Goal: Manage account settings

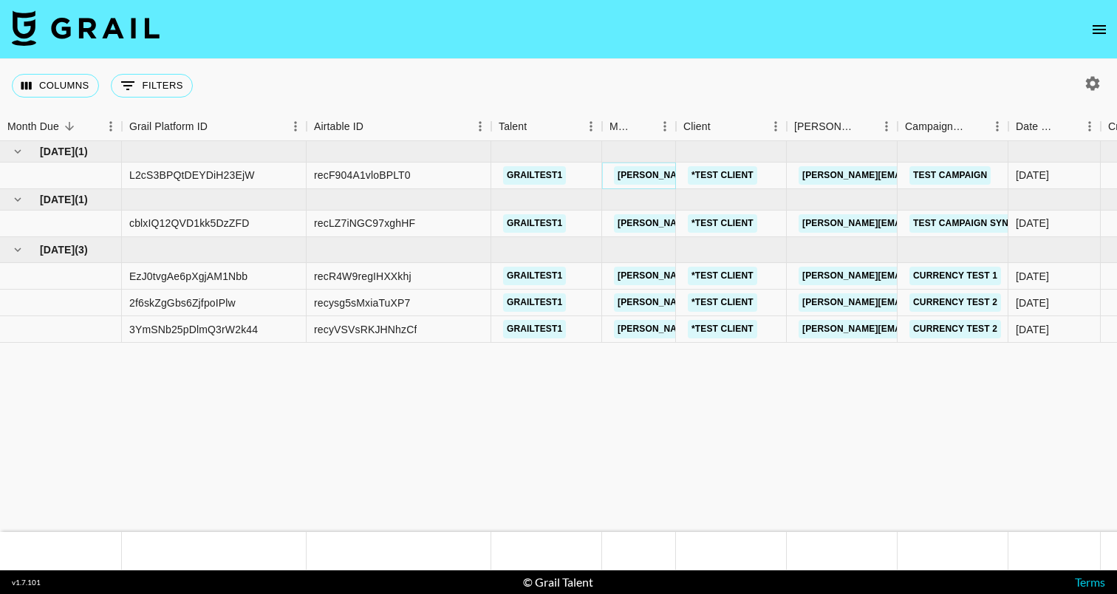
click at [641, 175] on link "[PERSON_NAME][EMAIL_ADDRESS][PERSON_NAME][DOMAIN_NAME]" at bounding box center [772, 175] width 317 height 18
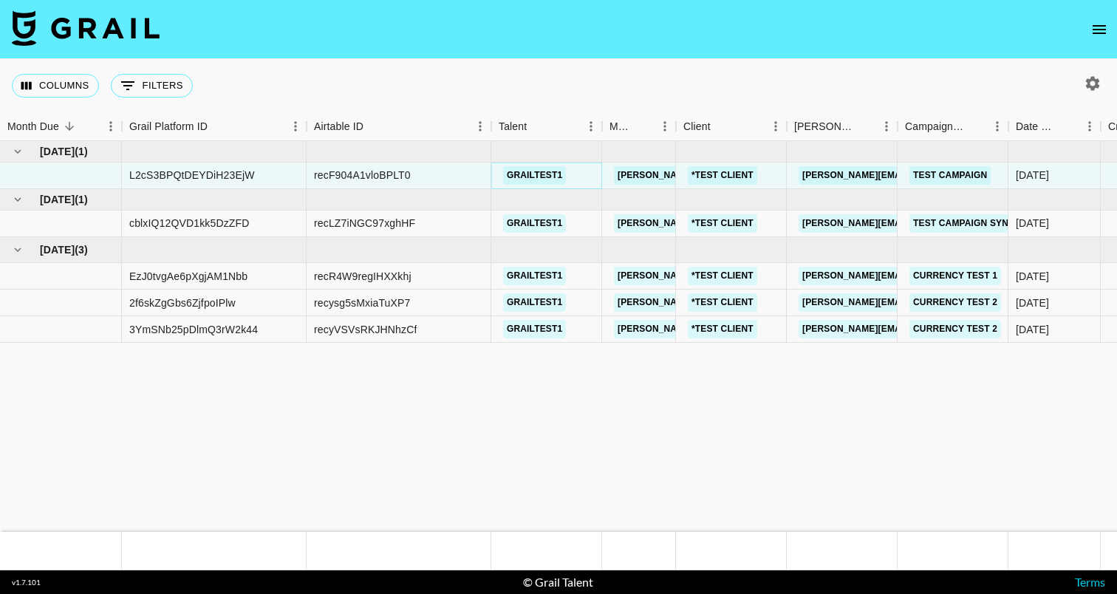
click at [544, 177] on link "grailtest1" at bounding box center [534, 175] width 63 height 18
click at [812, 174] on link "[PERSON_NAME][EMAIL_ADDRESS][PERSON_NAME][DOMAIN_NAME]" at bounding box center [957, 175] width 317 height 18
click at [955, 171] on link "Test Campaign" at bounding box center [950, 175] width 81 height 18
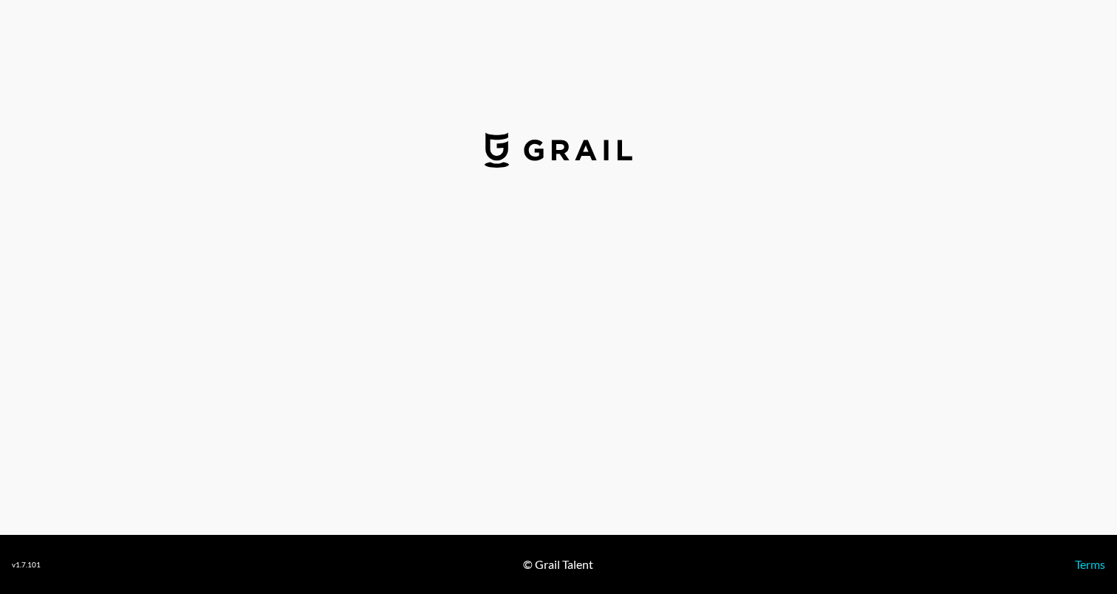
select select "USD"
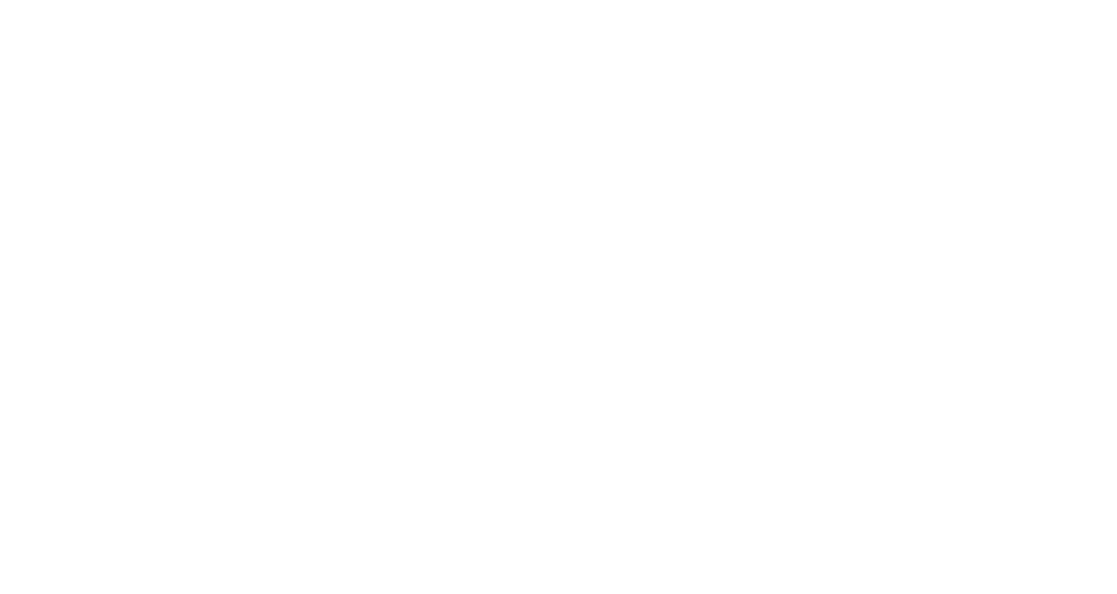
select select "Multi"
